Goal: Use online tool/utility: Utilize a website feature to perform a specific function

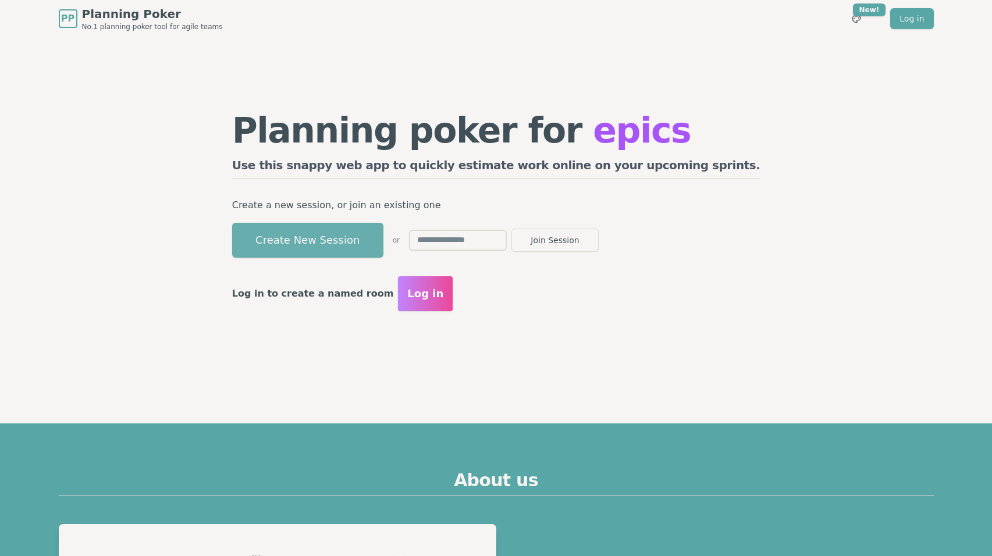
click at [375, 243] on button "Create New Session" at bounding box center [307, 240] width 151 height 35
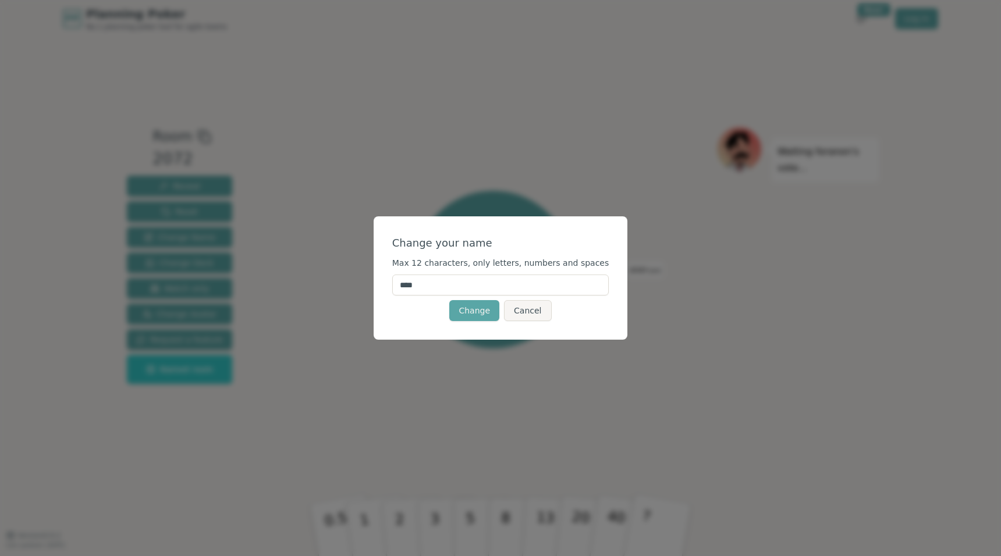
click at [470, 282] on input "****" at bounding box center [500, 285] width 217 height 21
drag, startPoint x: 470, startPoint y: 282, endPoint x: 273, endPoint y: 279, distance: 196.7
click at [269, 279] on div "Change your name Max 12 characters, only letters, numbers and spaces **** Chang…" at bounding box center [500, 278] width 1001 height 556
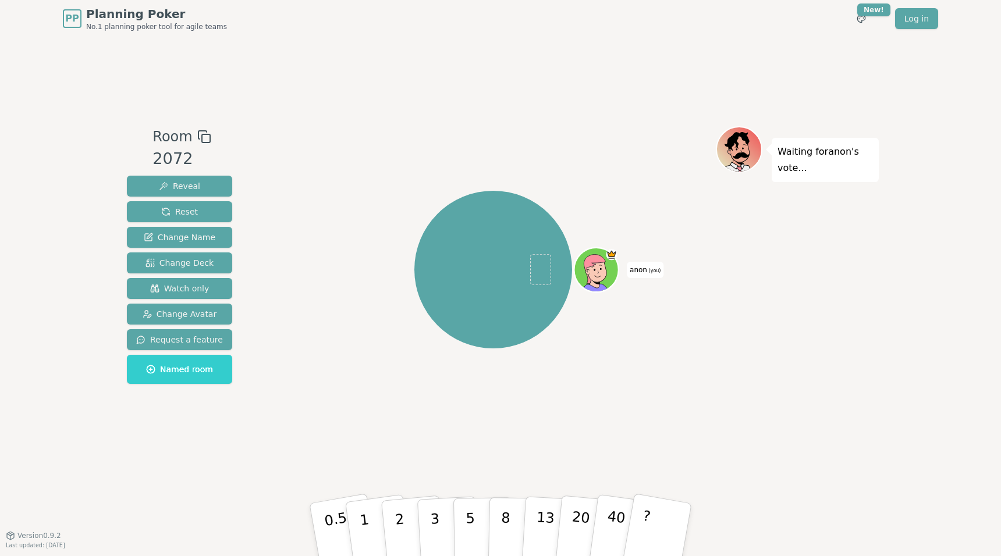
click at [651, 269] on span "(you)" at bounding box center [654, 270] width 14 height 5
click at [646, 271] on span "anon (you)" at bounding box center [645, 270] width 37 height 16
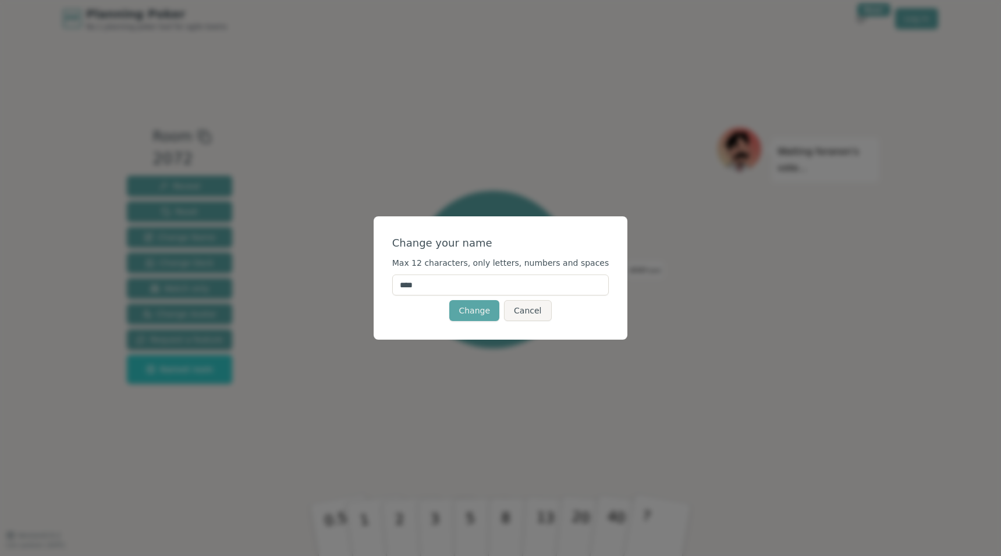
drag, startPoint x: 434, startPoint y: 287, endPoint x: 305, endPoint y: 290, distance: 128.6
click at [300, 290] on div "Change your name Max 12 characters, only letters, numbers and spaces **** Chang…" at bounding box center [500, 278] width 1001 height 556
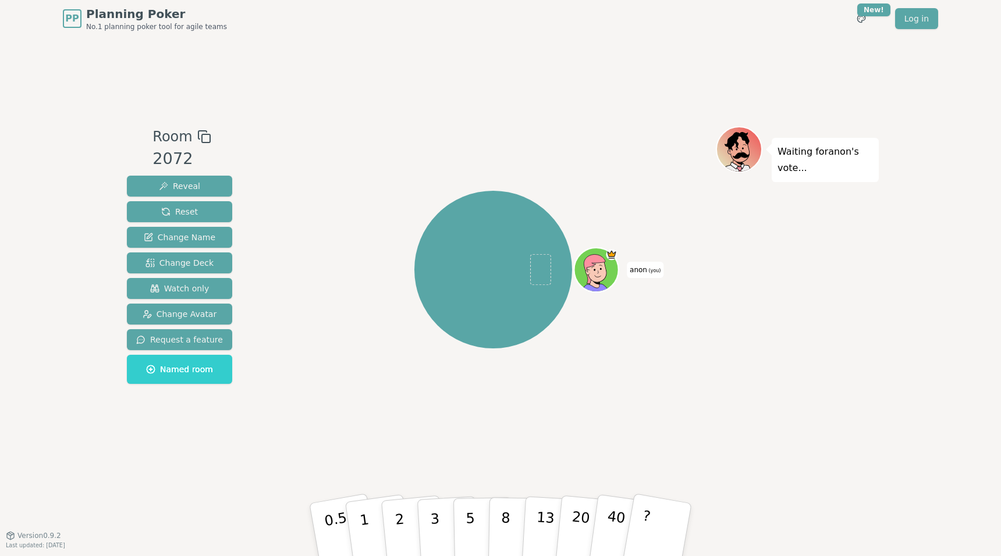
click at [646, 268] on span "anon (you)" at bounding box center [645, 270] width 37 height 16
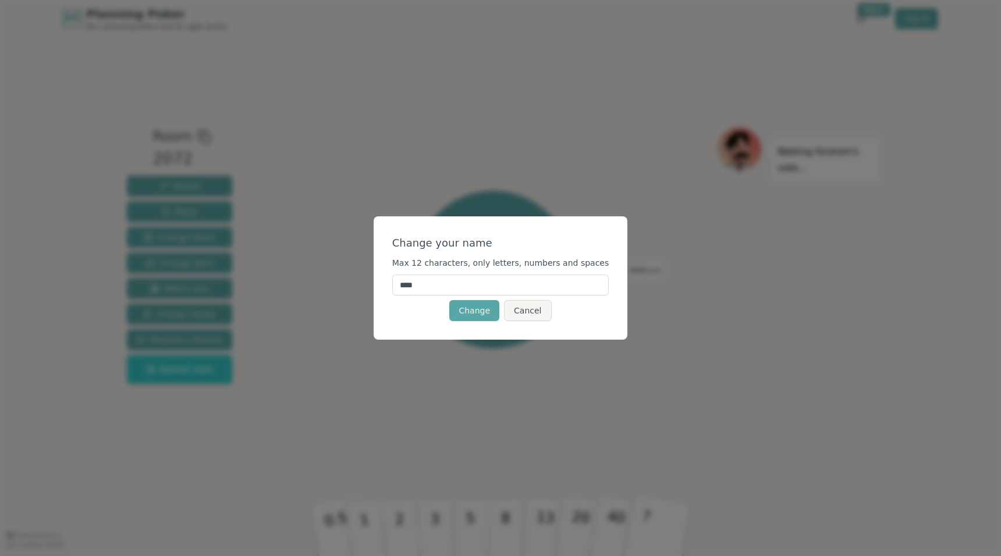
click at [520, 283] on input "****" at bounding box center [500, 285] width 217 height 21
type input "*"
type input "***"
click button "Change" at bounding box center [474, 310] width 50 height 21
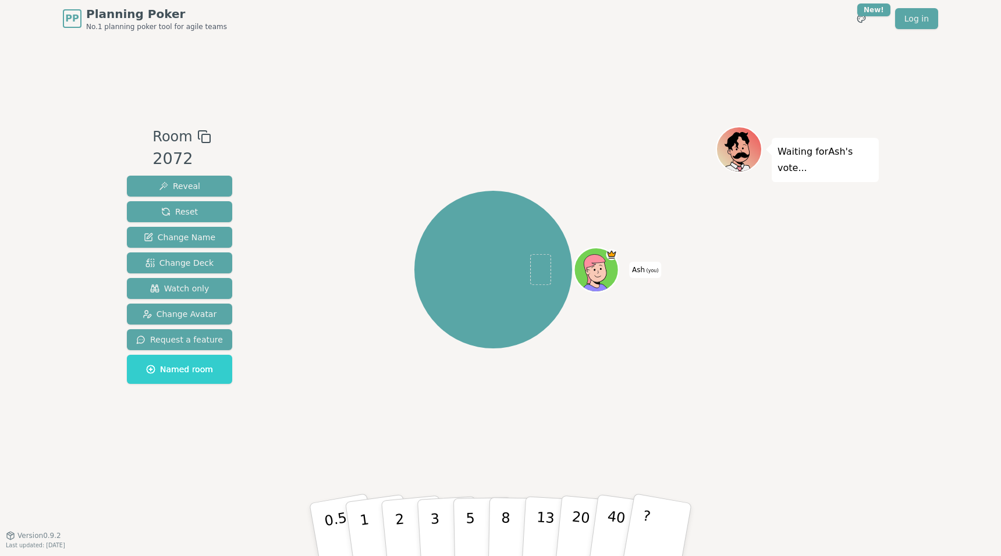
click at [540, 268] on span at bounding box center [540, 269] width 21 height 31
click at [205, 314] on span "Change Avatar" at bounding box center [180, 314] width 74 height 12
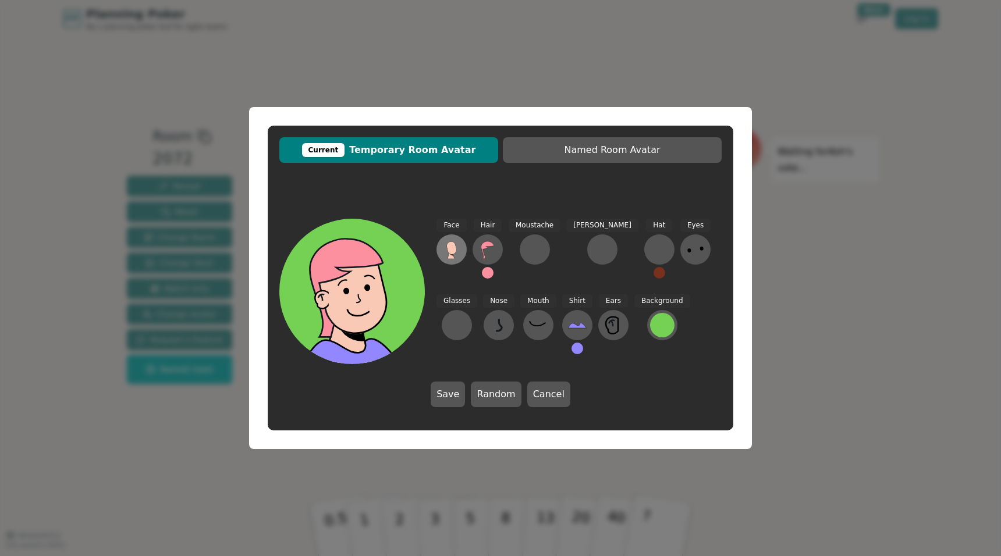
click at [440, 255] on button at bounding box center [451, 249] width 30 height 30
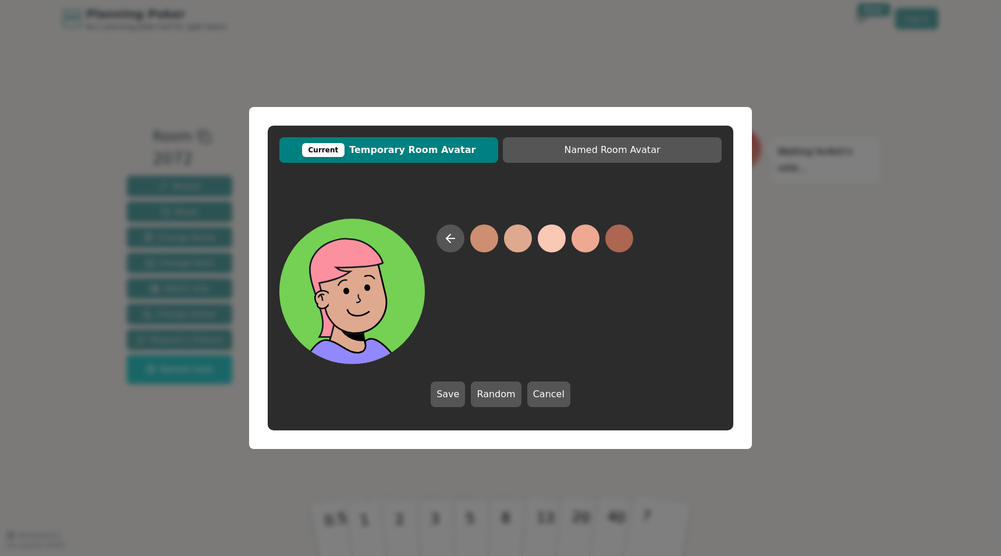
click at [505, 239] on button at bounding box center [518, 239] width 28 height 28
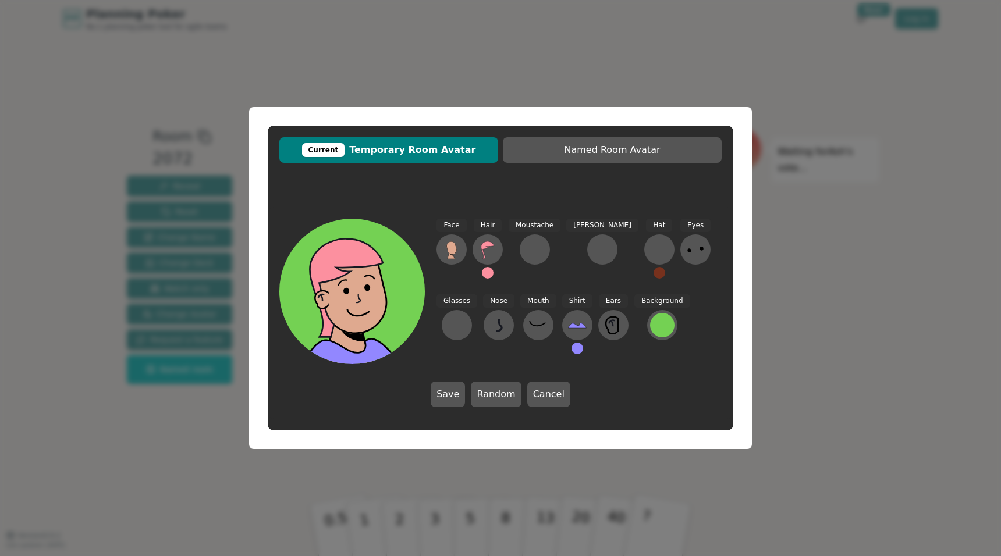
click at [473, 239] on div "Hair" at bounding box center [487, 254] width 30 height 70
click at [480, 250] on icon at bounding box center [487, 249] width 19 height 19
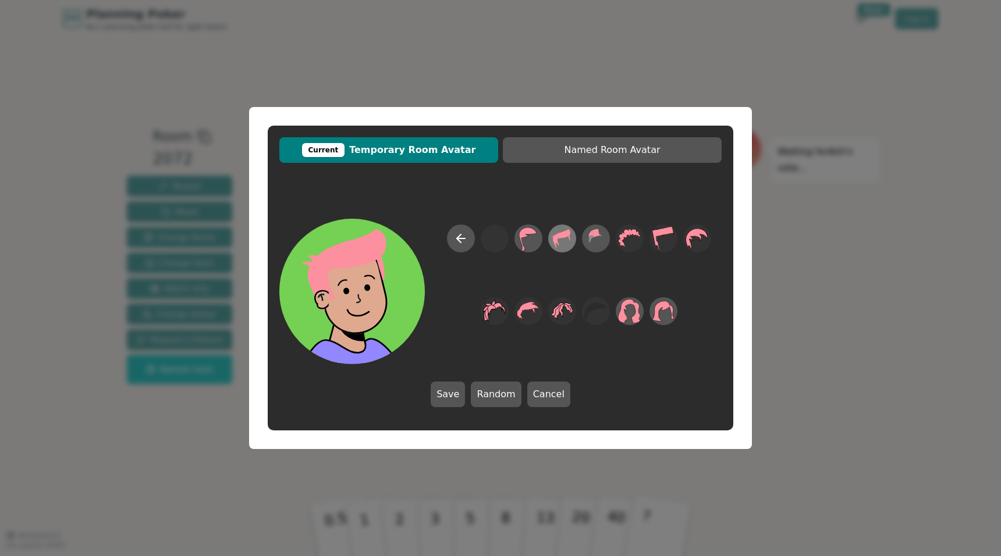
click at [562, 244] on icon at bounding box center [561, 239] width 23 height 26
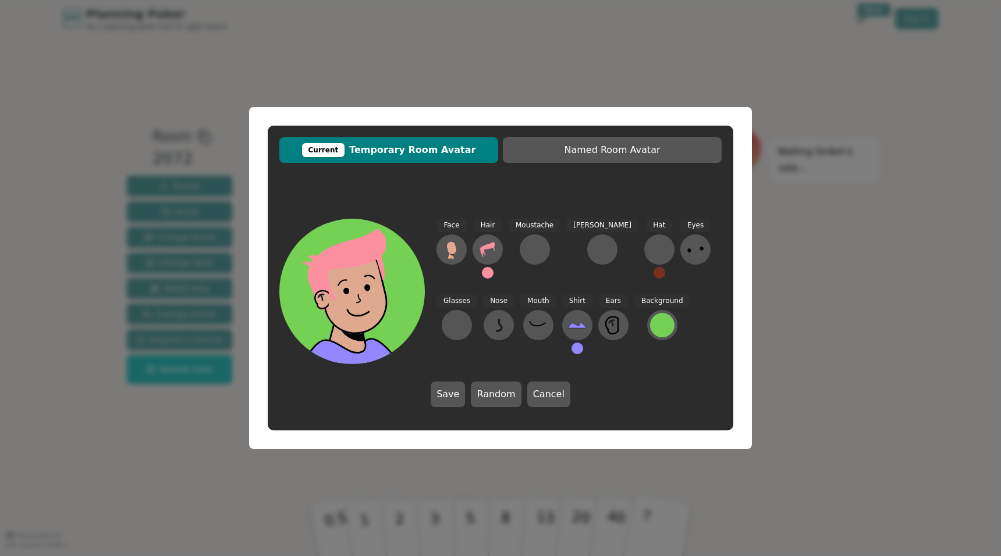
click at [483, 271] on button at bounding box center [488, 273] width 12 height 12
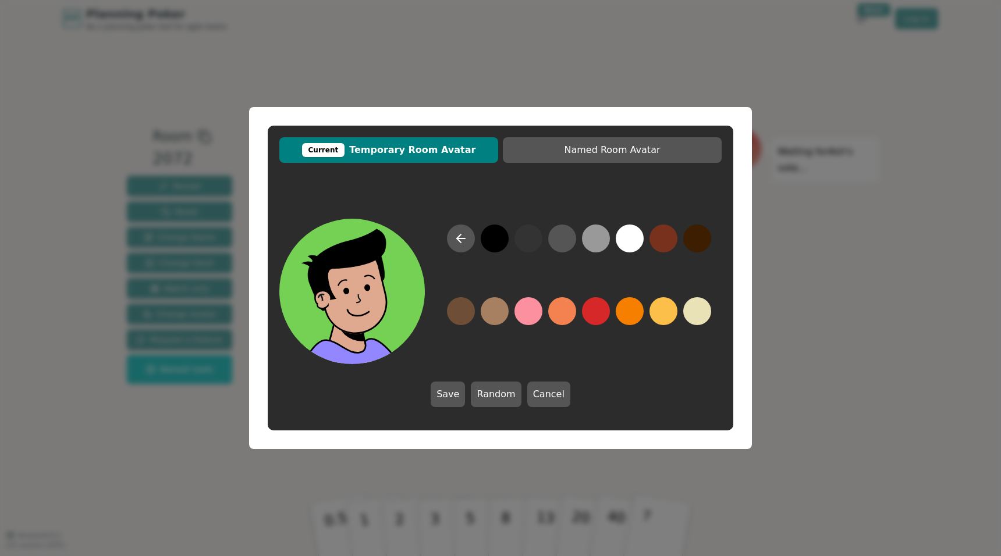
click at [500, 241] on button at bounding box center [495, 239] width 28 height 28
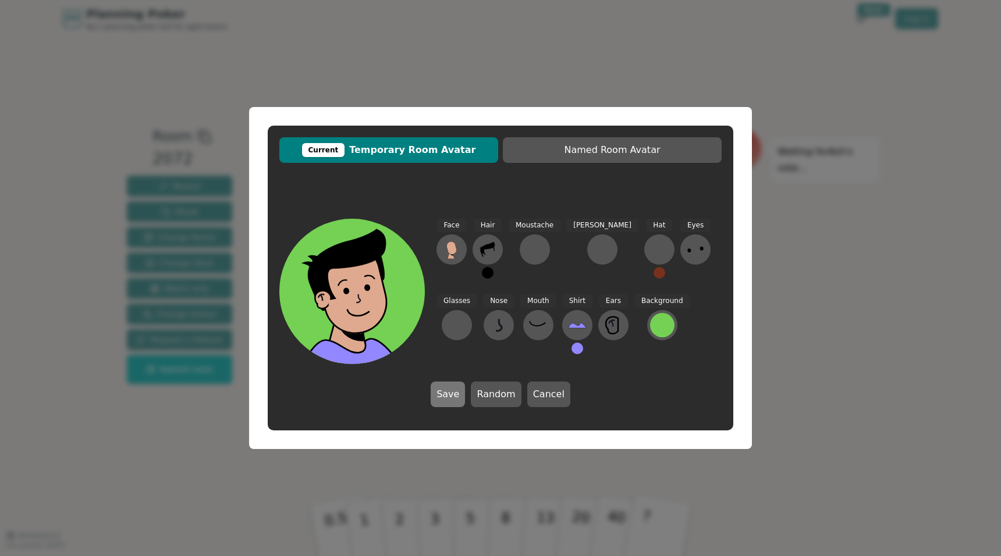
click at [448, 392] on button "Save" at bounding box center [448, 395] width 34 height 26
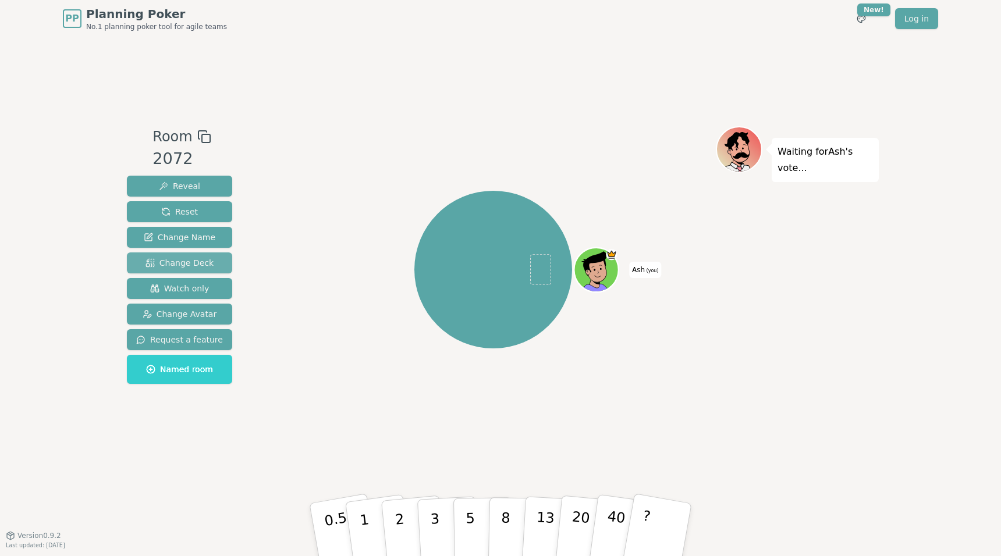
click at [201, 258] on span "Change Deck" at bounding box center [179, 263] width 68 height 12
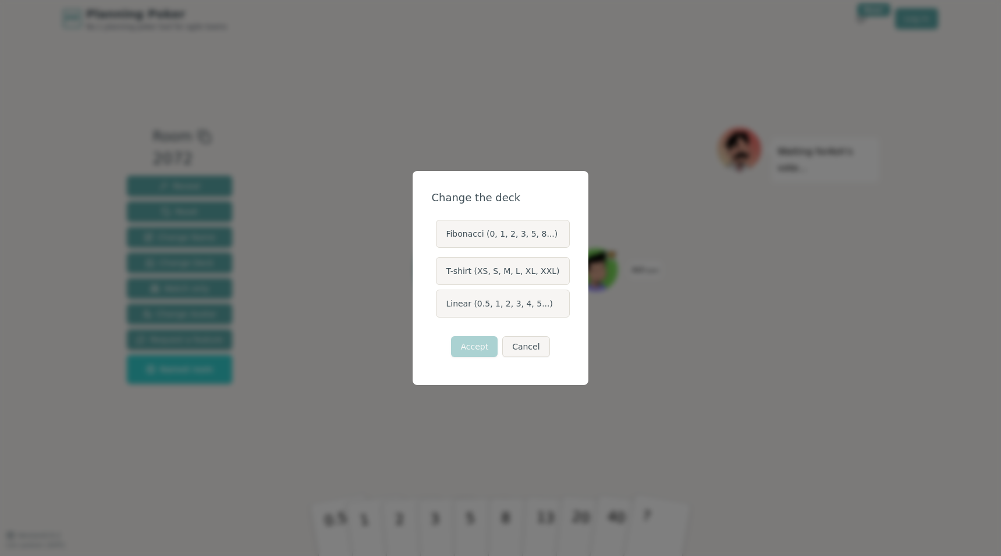
click at [512, 234] on label "Fibonacci (0, 1, 2, 3, 5, 8...)" at bounding box center [502, 234] width 133 height 28
click at [440, 234] on button "Fibonacci (0, 1, 2, 3, 5, 8...)" at bounding box center [435, 233] width 9 height 9
click at [487, 344] on button "Accept" at bounding box center [474, 346] width 47 height 21
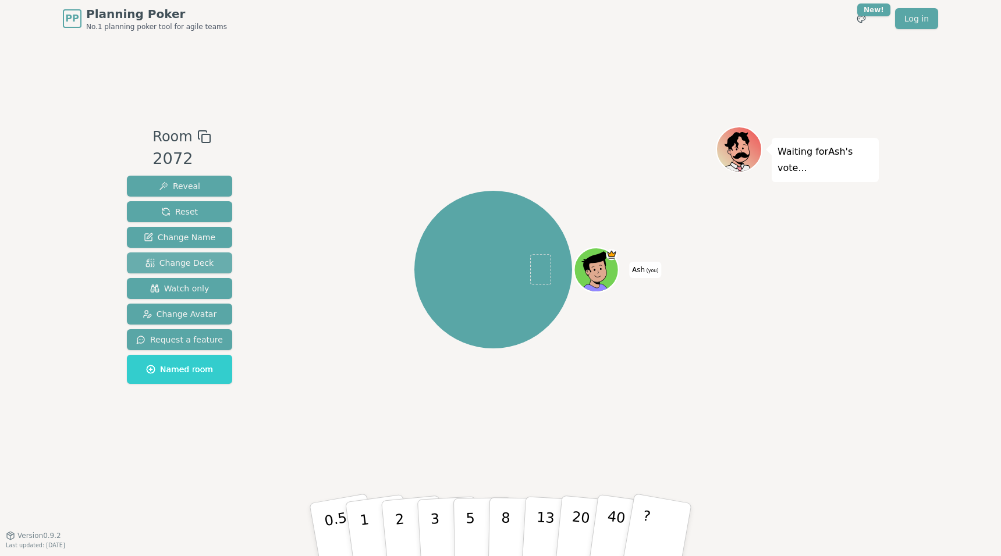
click at [202, 265] on span "Change Deck" at bounding box center [179, 263] width 68 height 12
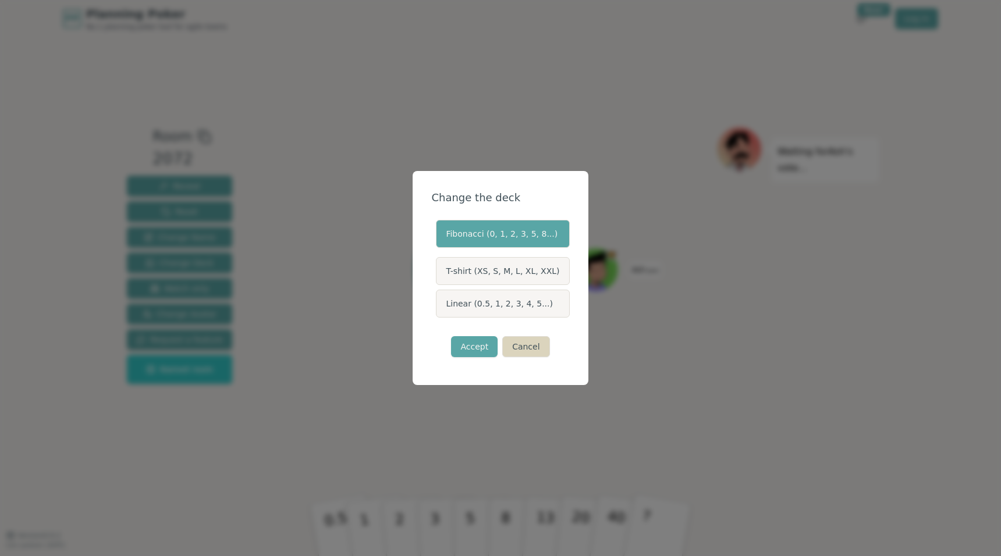
click at [523, 344] on button "Cancel" at bounding box center [525, 346] width 47 height 21
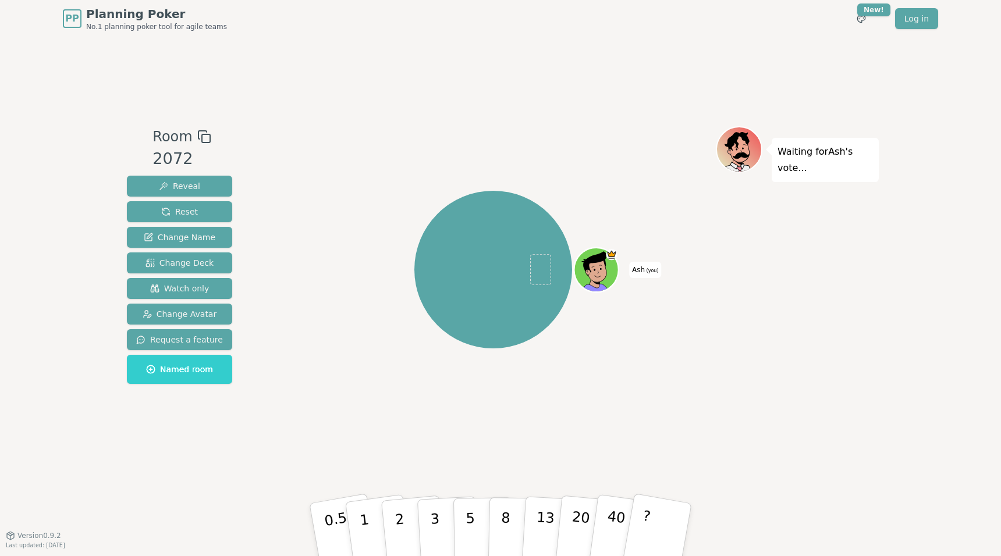
drag, startPoint x: 386, startPoint y: 59, endPoint x: 376, endPoint y: 63, distance: 10.7
click at [386, 60] on div "Room 2072 Reveal Reset Change Name Change Deck Watch only Change Avatar Request…" at bounding box center [500, 286] width 756 height 498
click at [190, 135] on span "Room" at bounding box center [181, 136] width 58 height 21
click at [202, 135] on rect at bounding box center [206, 138] width 8 height 8
click at [209, 84] on div "Room 2072 Reveal Reset Change Name Change Deck Watch only Change Avatar Request…" at bounding box center [500, 286] width 756 height 498
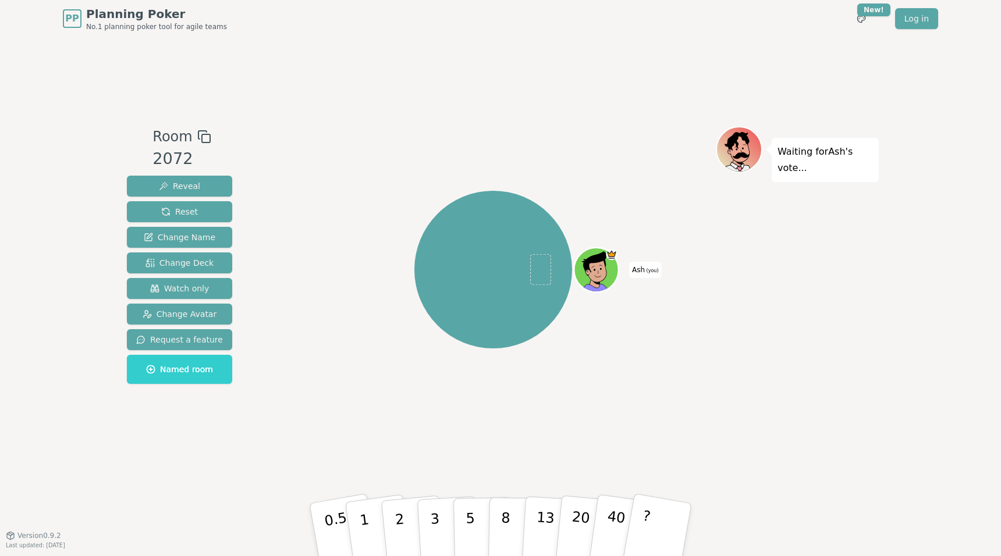
click at [915, 283] on div "PP Planning Poker No.1 planning poker tool for agile teams Toggle theme New! Lo…" at bounding box center [500, 278] width 1001 height 556
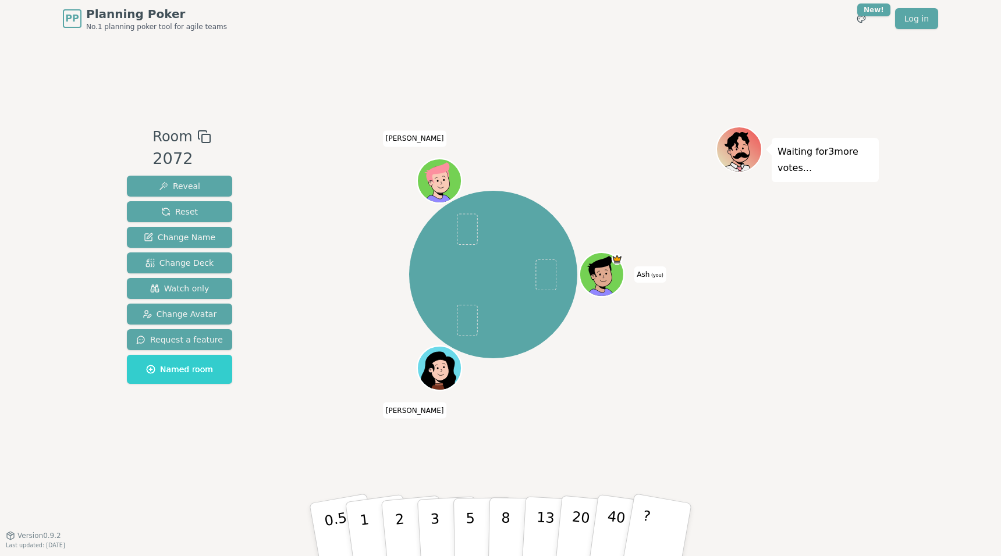
click at [605, 277] on icon at bounding box center [603, 277] width 4 height 4
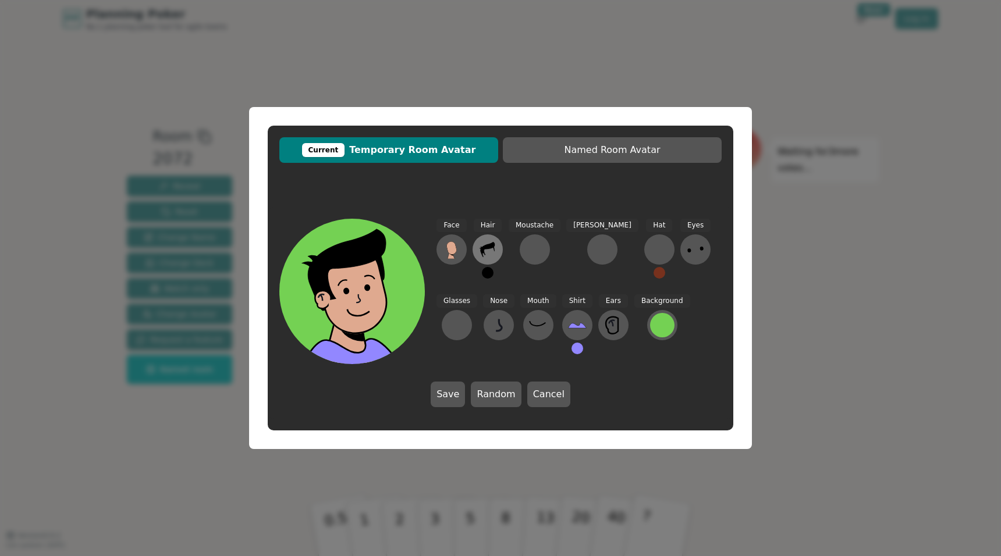
click at [491, 248] on icon at bounding box center [487, 249] width 19 height 19
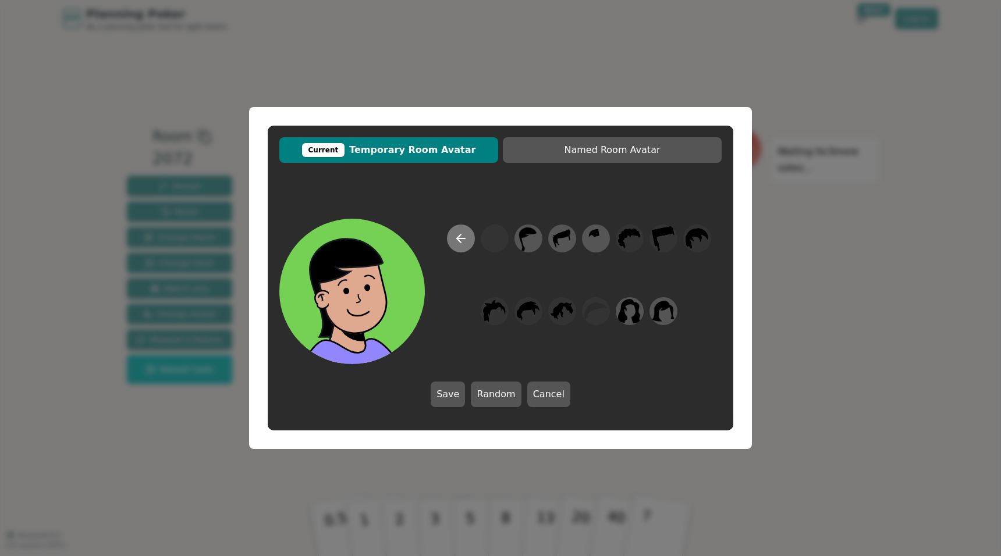
click at [463, 242] on icon at bounding box center [461, 239] width 14 height 14
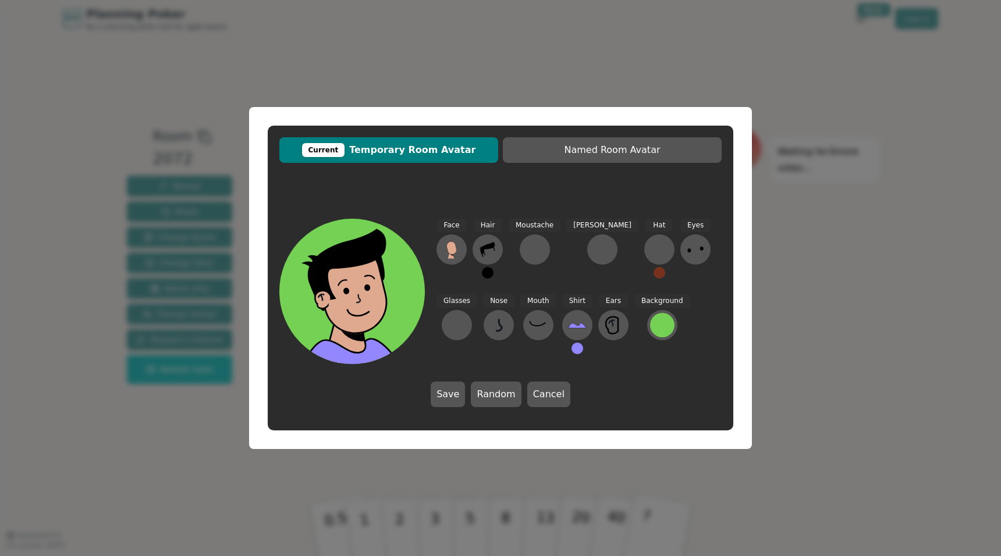
click at [781, 175] on div "Current Temporary Room Avatar Named Room Avatar Face Hair Moustache [PERSON_NAM…" at bounding box center [500, 278] width 1001 height 556
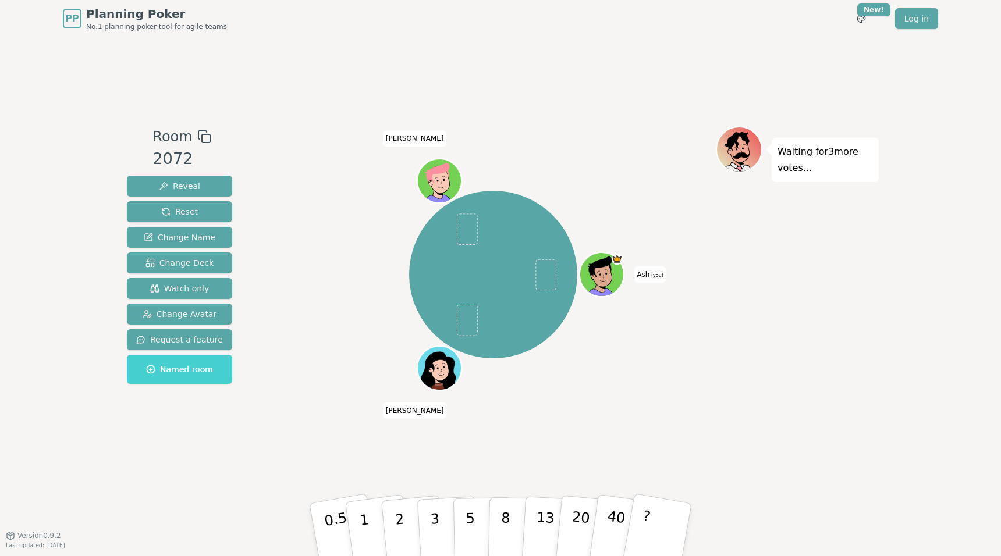
click at [195, 369] on span "Named room" at bounding box center [179, 370] width 67 height 12
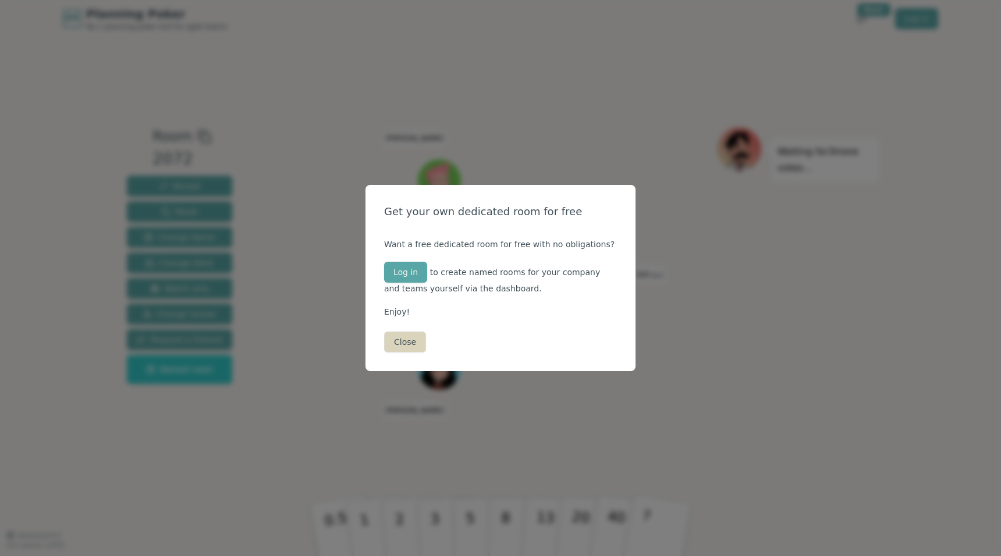
click at [412, 347] on button "Close" at bounding box center [405, 342] width 42 height 21
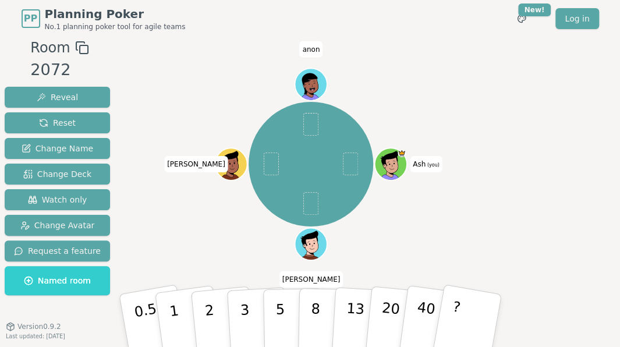
click at [422, 165] on span "Ash (you)" at bounding box center [426, 164] width 33 height 16
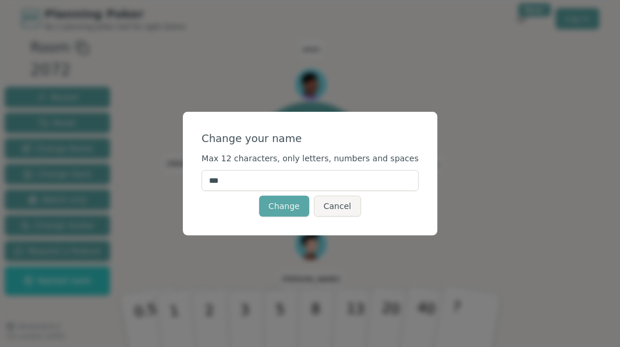
click at [321, 174] on input "***" at bounding box center [309, 180] width 217 height 21
type input "******"
click at [341, 137] on div "Change your name" at bounding box center [309, 138] width 217 height 16
click at [272, 201] on button "Change" at bounding box center [284, 205] width 50 height 21
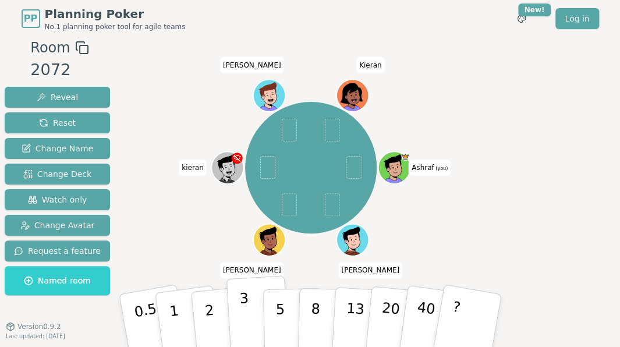
click at [239, 305] on button "3" at bounding box center [257, 320] width 63 height 91
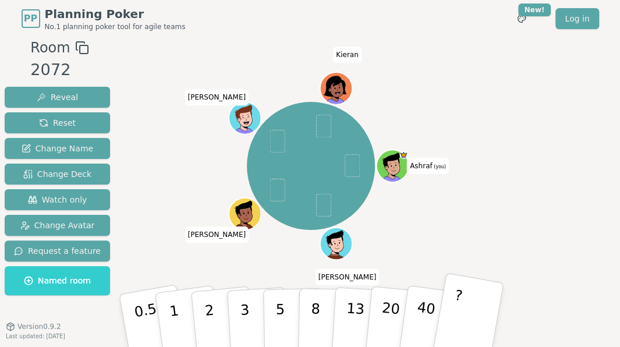
click at [481, 300] on button "?" at bounding box center [467, 320] width 73 height 96
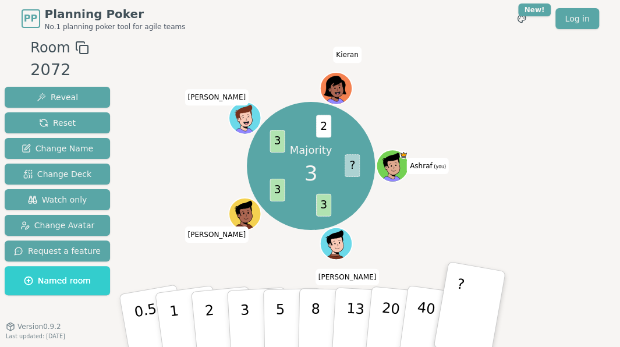
click at [221, 87] on div "Majority 3 ? 3 3 3 2 [PERSON_NAME] (you) [PERSON_NAME] [PERSON_NAME] [PERSON_NA…" at bounding box center [311, 165] width 337 height 215
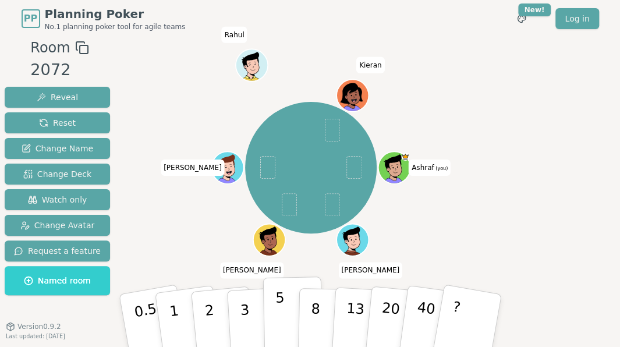
click at [283, 321] on button "5" at bounding box center [292, 320] width 60 height 88
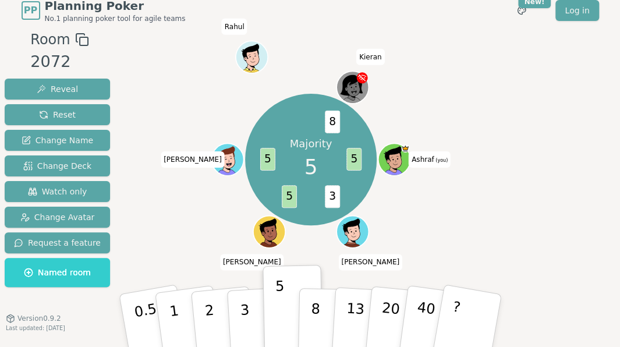
scroll to position [10, 0]
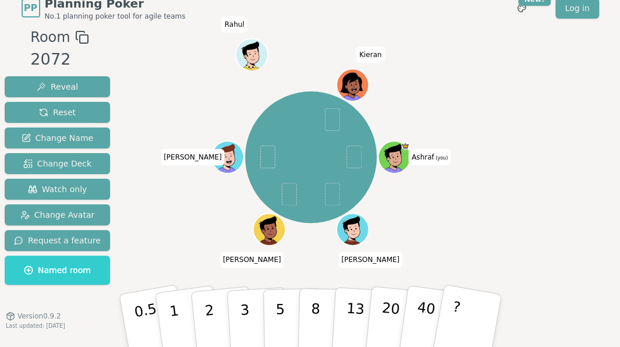
click at [451, 73] on div "Ashraf (you) [PERSON_NAME] [PERSON_NAME] [PERSON_NAME] [PERSON_NAME]" at bounding box center [311, 157] width 337 height 219
